Goal: Obtain resource: Obtain resource

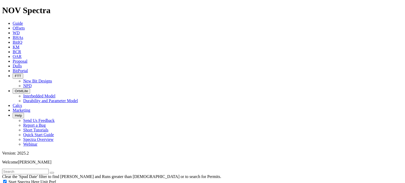
scroll to position [237, 0]
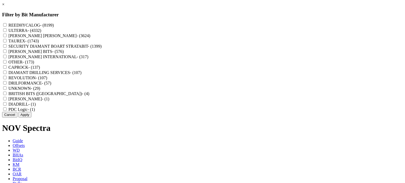
click at [31, 118] on button "Apply" at bounding box center [24, 115] width 13 height 6
checkbox input "false"
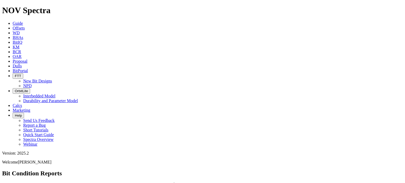
click at [25, 26] on span "Offsets" at bounding box center [19, 28] width 12 height 4
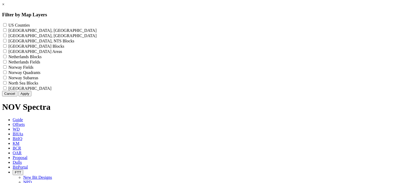
click at [30, 23] on label "US Counties - ()" at bounding box center [18, 25] width 21 height 4
click at [7, 23] on Counties "US Counties - ()" at bounding box center [4, 24] width 3 height 3
checkbox Counties "true"
click at [31, 96] on button "Apply" at bounding box center [24, 94] width 13 height 6
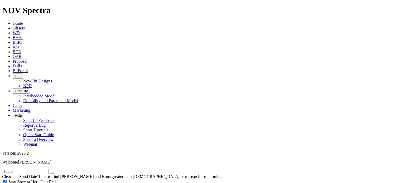
scroll to position [105, 0]
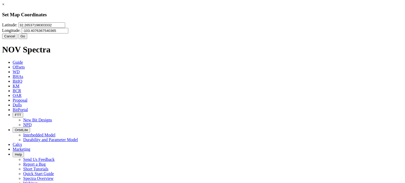
click at [65, 28] on input "32.26537198303332" at bounding box center [41, 25] width 47 height 6
drag, startPoint x: 170, startPoint y: 35, endPoint x: 86, endPoint y: 20, distance: 84.8
click at [86, 20] on div "× Set Map Coordinates Latitude: 32.26537198303332 Longitude: -103.4076367540365…" at bounding box center [202, 20] width 401 height 37
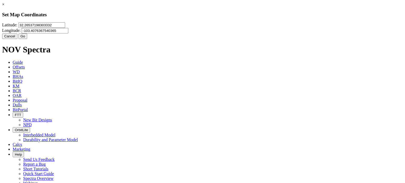
click at [65, 28] on input "32.26537198303332" at bounding box center [41, 25] width 47 height 6
type input "32.3403"
type input "-103.628"
click at [27, 39] on button "Go" at bounding box center [22, 36] width 9 height 6
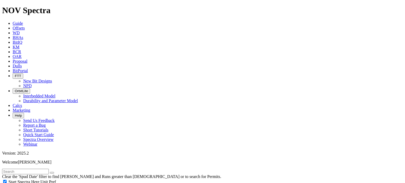
scroll to position [185, 0]
select select "6"
checkbox input "false"
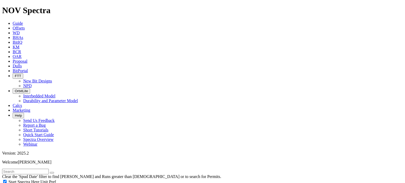
select select "? number:6 ?"
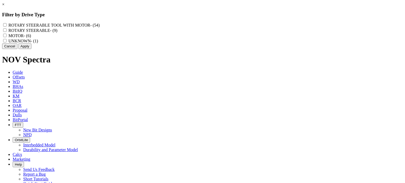
click at [57, 33] on label "ROTARY STEERABLE - (9)" at bounding box center [32, 30] width 49 height 4
click at [7, 32] on STEERABLE "ROTARY STEERABLE - (9)" at bounding box center [4, 29] width 3 height 3
checkbox STEERABLE "true"
click at [100, 27] on label "ROTARY STEERABLE TOOL WITH MOTOR - (54)" at bounding box center [53, 25] width 91 height 4
click at [7, 27] on MOTOR "ROTARY STEERABLE TOOL WITH MOTOR - (54)" at bounding box center [4, 24] width 3 height 3
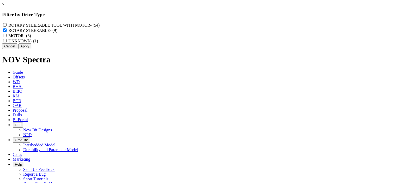
checkbox MOTOR "true"
click at [31, 49] on button "Apply" at bounding box center [24, 47] width 13 height 6
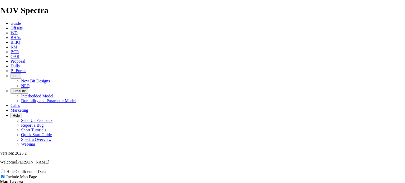
scroll to position [685, 0]
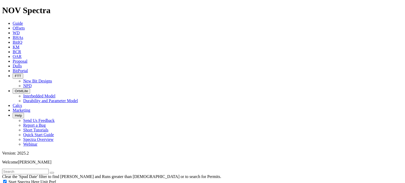
scroll to position [79, 0]
type input "4500"
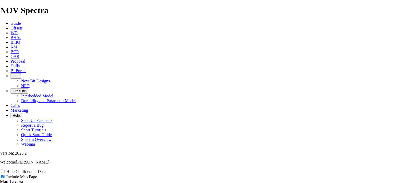
scroll to position [554, 0]
drag, startPoint x: 374, startPoint y: 51, endPoint x: 363, endPoint y: 29, distance: 24.9
checkbox input "true"
click at [358, 169] on div "Hide Confidential Data" at bounding box center [202, 171] width 405 height 5
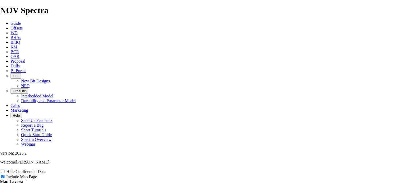
click at [4, 170] on input "Hide Confidential Data" at bounding box center [2, 171] width 3 height 3
checkbox input "true"
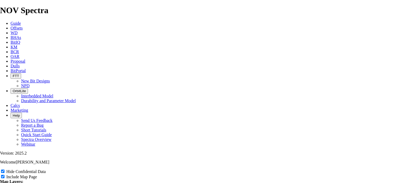
type input "6"
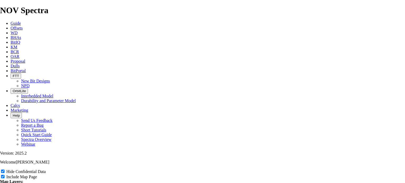
type input "6"
type input "6""
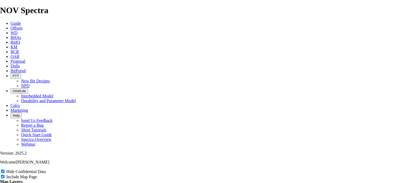
type input "6""
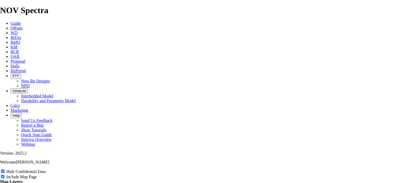
type input "6""
type input "6" L"
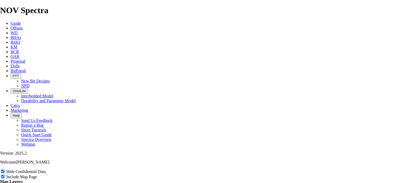
type input "6" L"
type input "6" Le"
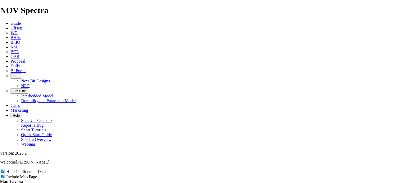
type input "6" Le"
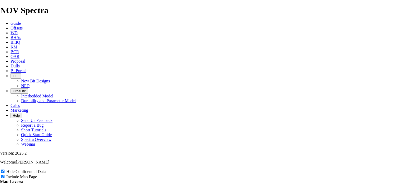
type input "6" Le"
type input "6" Lea"
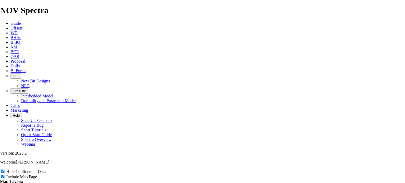
type input "6" Lea"
type input "6" Lea o"
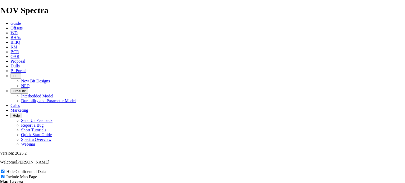
type input "6" Lea o"
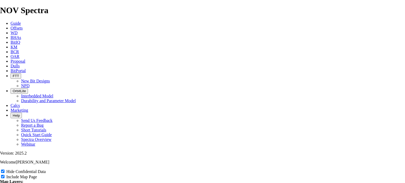
type input "6" Lea o"
type input "6" Lea of"
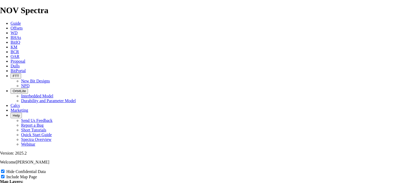
type input "6" Lea of"
type input "6" Lea off"
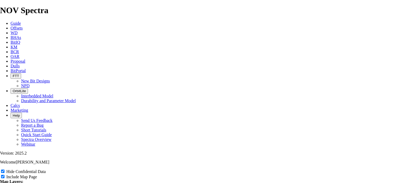
type input "6" Lea off"
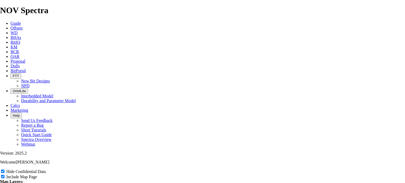
type input "6" Lea offs"
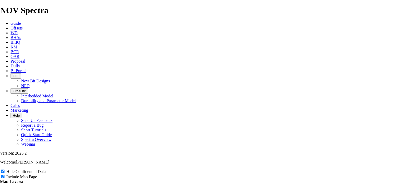
type input "6" Lea offs"
type input "6" Lea offse"
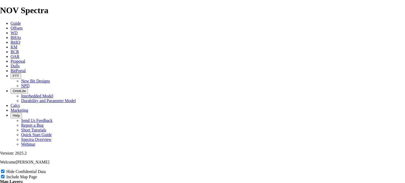
type input "6" Lea offse"
type input "6" Lea offset"
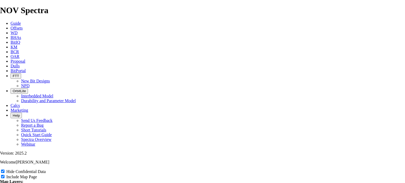
type input "6" Lea offset"
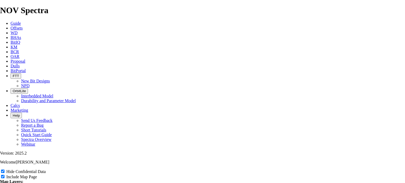
type input "6" Lea offset"
type input "6" Lea offsets"
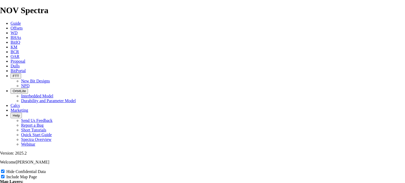
type input "6" Lea offsets"
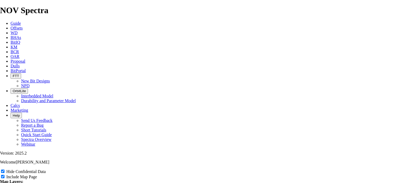
scroll to position [712, 0]
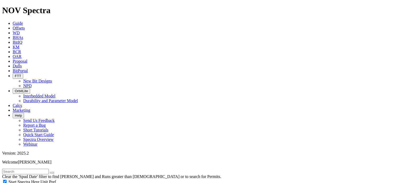
scroll to position [290, 0]
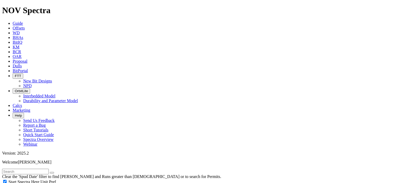
select select "? number:6.75 ?"
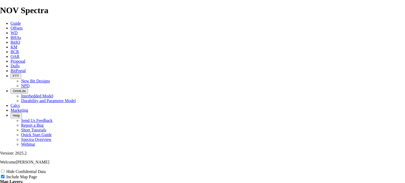
scroll to position [975, 0]
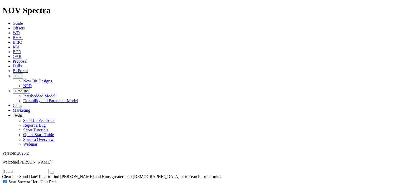
scroll to position [105, 0]
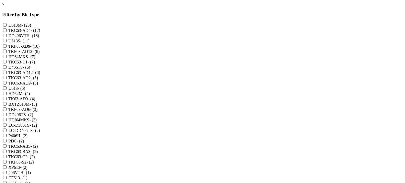
click at [35, 64] on label "TKC53-U1 - (7)" at bounding box center [21, 62] width 27 height 4
click at [7, 64] on input "TKC53-U1 - (7)" at bounding box center [4, 61] width 3 height 3
checkbox input "true"
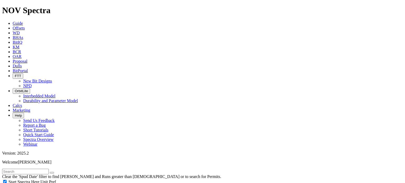
scroll to position [146, 0]
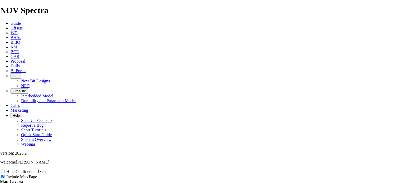
scroll to position [228, 0]
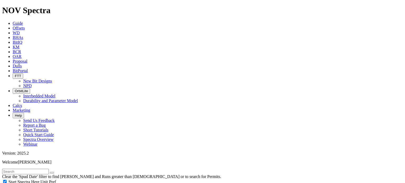
scroll to position [237, 0]
select select
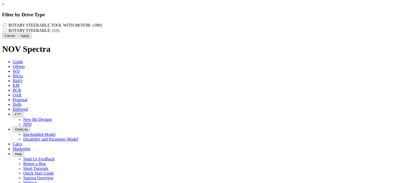
click at [102, 27] on label "ROTARY STEERABLE TOOL WITH MOTOR - (180)" at bounding box center [54, 25] width 93 height 4
click at [7, 27] on MOTOR "ROTARY STEERABLE TOOL WITH MOTOR - (180)" at bounding box center [4, 24] width 3 height 3
checkbox MOTOR "true"
click at [59, 33] on label "ROTARY STEERABLE - (11)" at bounding box center [33, 30] width 51 height 4
click at [7, 32] on STEERABLE "ROTARY STEERABLE - (11)" at bounding box center [4, 29] width 3 height 3
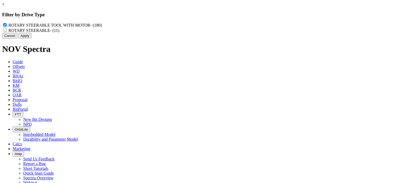
checkbox STEERABLE "true"
click at [17, 38] on button "Cancel" at bounding box center [9, 36] width 15 height 6
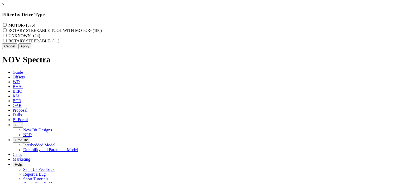
click at [102, 33] on label "ROTARY STEERABLE TOOL WITH MOTOR - (180)" at bounding box center [54, 30] width 93 height 4
click at [7, 32] on MOTOR "ROTARY STEERABLE TOOL WITH MOTOR - (180)" at bounding box center [4, 29] width 3 height 3
checkbox MOTOR "true"
click at [59, 43] on label "ROTARY STEERABLE - (11)" at bounding box center [33, 41] width 51 height 4
click at [7, 42] on STEERABLE "ROTARY STEERABLE - (11)" at bounding box center [4, 40] width 3 height 3
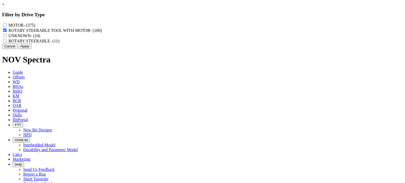
checkbox STEERABLE "true"
click at [31, 49] on button "Apply" at bounding box center [24, 47] width 13 height 6
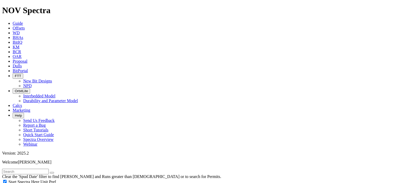
scroll to position [8555, 0]
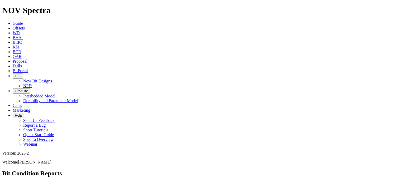
click at [22, 64] on span "Dulls" at bounding box center [17, 66] width 9 height 4
type input "a310986"
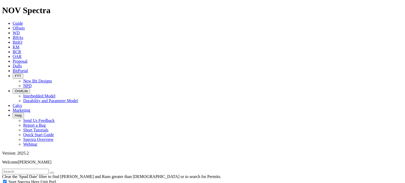
scroll to position [422, 0]
type input "5000"
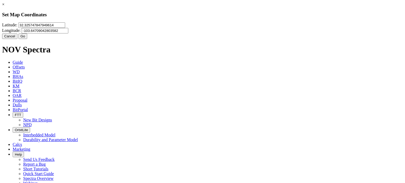
click at [65, 28] on input "32.325747847949614" at bounding box center [41, 25] width 47 height 6
type input "32.3403"
type input "-103.628"
click at [27, 39] on button "Go" at bounding box center [22, 36] width 9 height 6
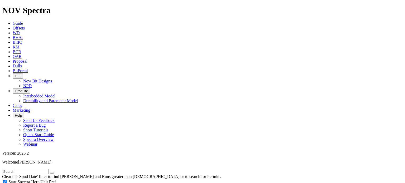
radio input "true"
radio input "false"
type input "15"
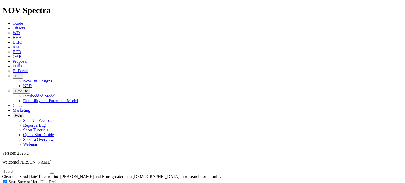
scroll to position [3711, 0]
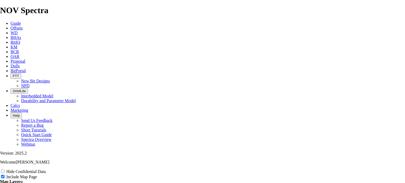
scroll to position [606, 0]
radio input "true"
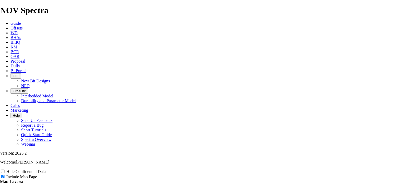
type input "6"
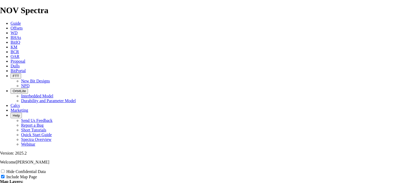
type input "6"
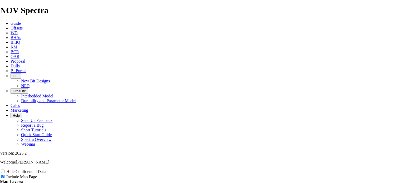
type input "6"
type input "6."
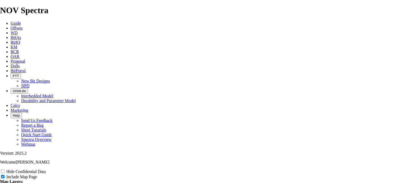
type input "6."
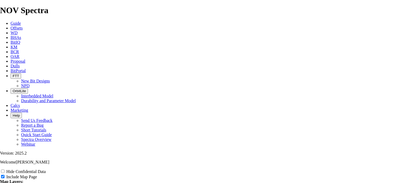
type input "6."
type input "6.7"
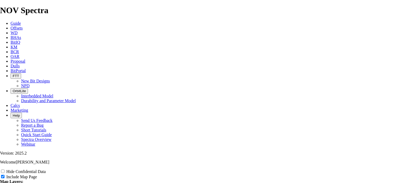
type input "6.7"
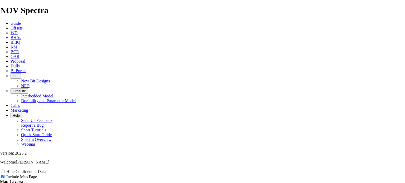
type input "6.7"
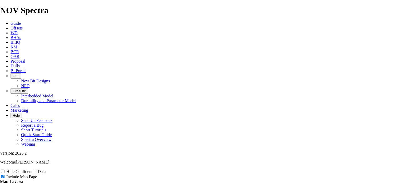
type input "6.75"
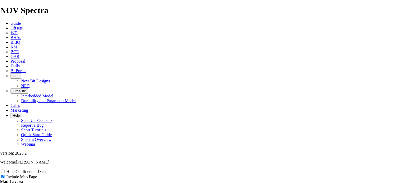
type input "6.75"
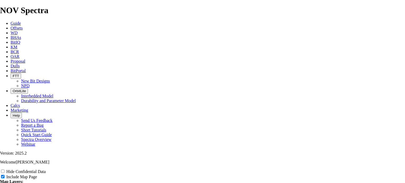
type input "6.75"
type input "6.75""
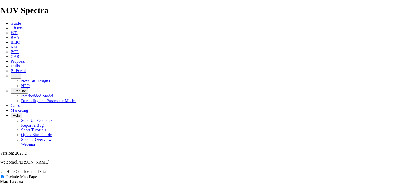
type input "6.75""
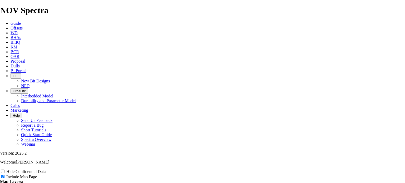
type input "6.75""
type input "6.75" L"
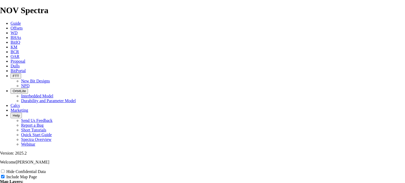
type input "6.75" L"
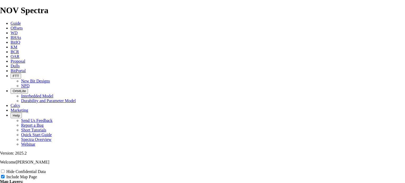
type input "6.75" L"
type input "6.75" Le"
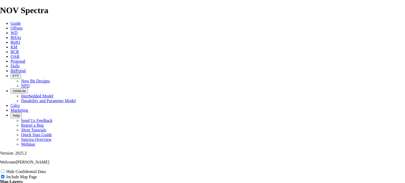
type input "6.75" Le"
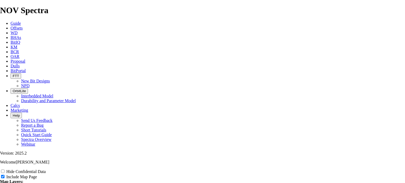
type input "6.75" Le"
type input "6.75" Lea"
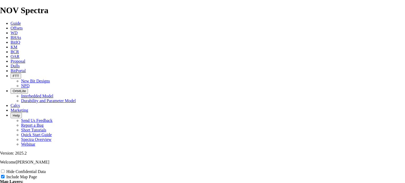
type input "6.75" Lea"
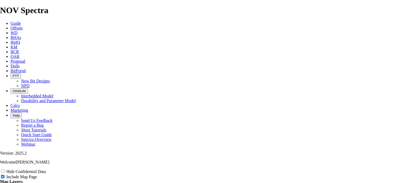
type input "6.75" Lea"
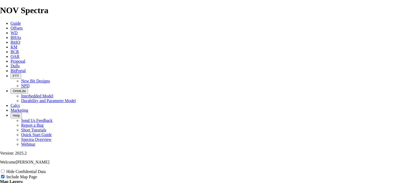
type input "6.75" Lea"
type input "6.75" [PERSON_NAME]"
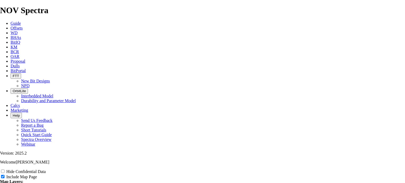
type input "6.75" [PERSON_NAME]"
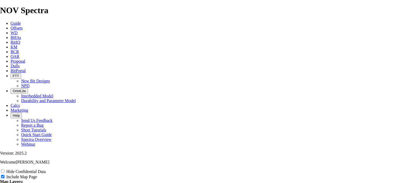
type input "6.75" [PERSON_NAME]"
type input "6.75" Lea"
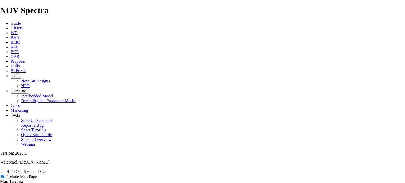
type input "6.75" Lea"
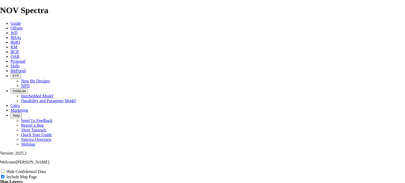
type input "6.75" Lea"
type input "6.75" Lea o"
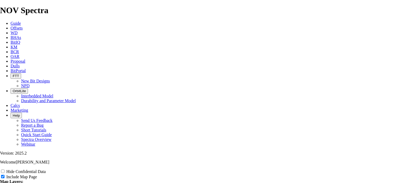
type input "6.75" Lea o"
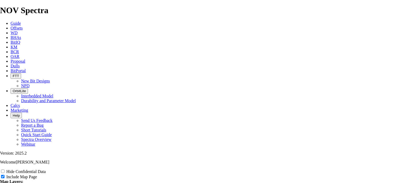
type input "6.75" Lea o"
type input "6.75" Lea of"
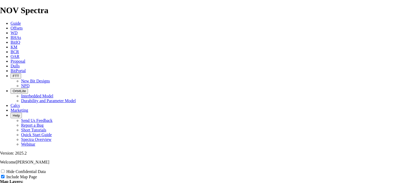
type input "6.75" Lea of"
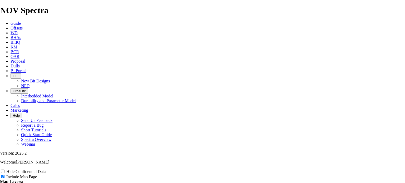
type input "6.75" Lea of"
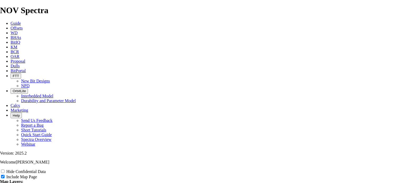
type input "6.75" Lea off"
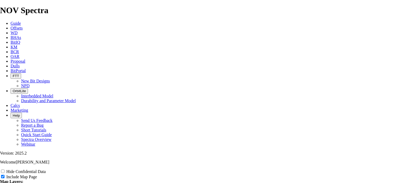
type input "6.75" Lea off"
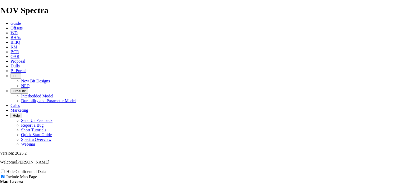
type input "6.75" Lea off"
type input "6.75" Lea offs"
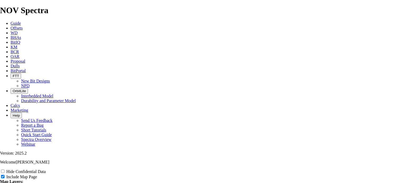
type input "6.75" Lea offs"
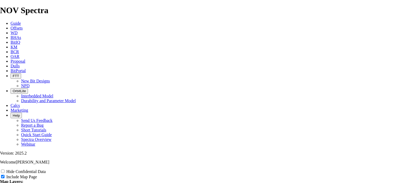
type input "6.75" Lea offs"
type input "6.75" Lea offse"
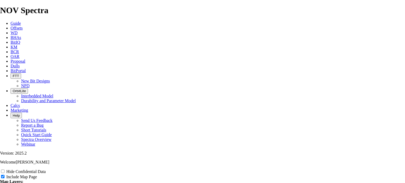
type input "6.75" Lea offse"
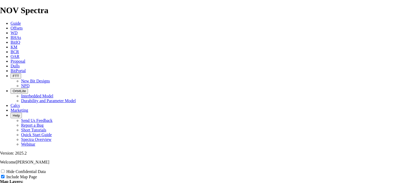
type input "6.75" Lea offse"
type input "6.75" Lea offset"
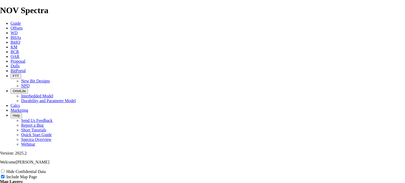
type input "6.75" Lea offset"
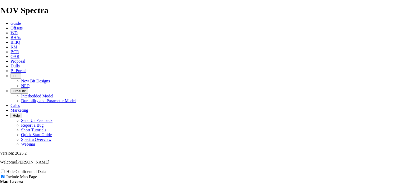
type input "6.75" Lea offset"
type input "6.75" Lea offsets"
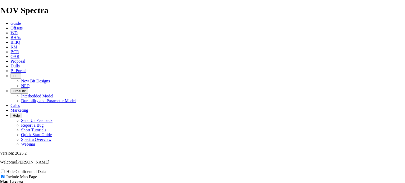
type input "6.75" Lea offsets"
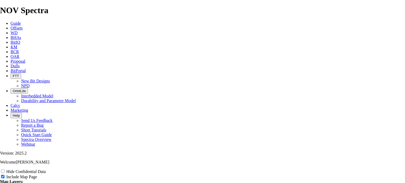
type input "6.75" Lea offsets"
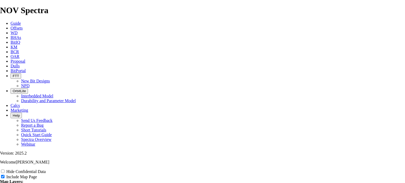
type input "6.75" Lea offsets"
